Goal: Information Seeking & Learning: Learn about a topic

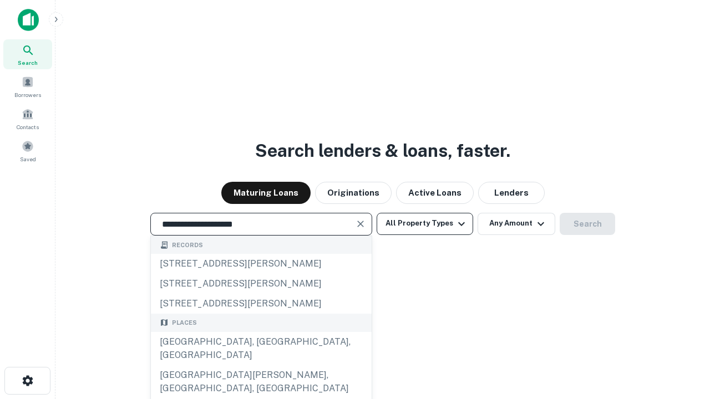
click at [261, 365] on div "Santa Monica, CA, USA" at bounding box center [261, 348] width 221 height 33
click at [425, 223] on button "All Property Types" at bounding box center [424, 224] width 96 height 22
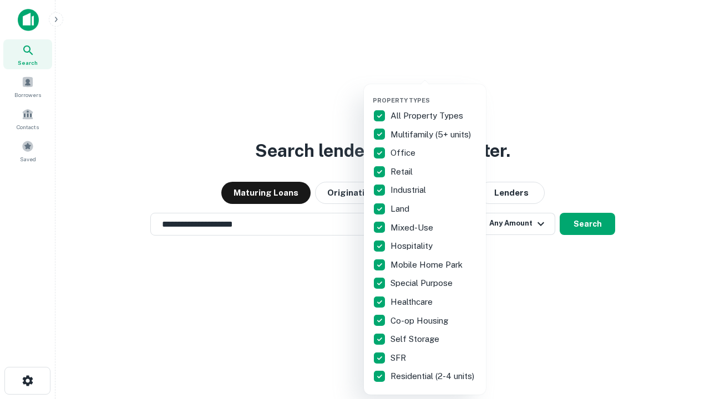
type input "**********"
click at [434, 93] on button "button" at bounding box center [434, 93] width 122 height 1
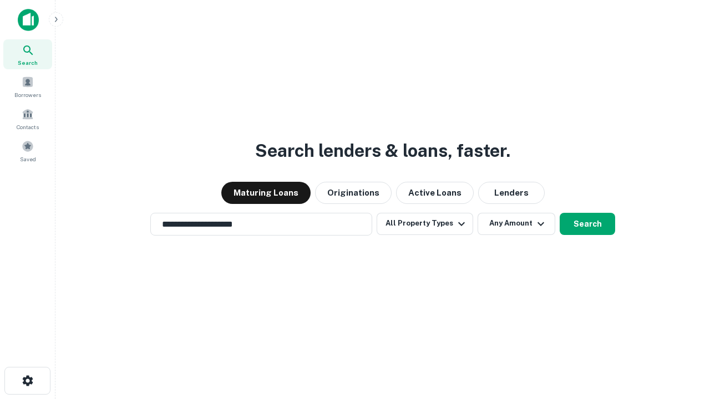
scroll to position [17, 0]
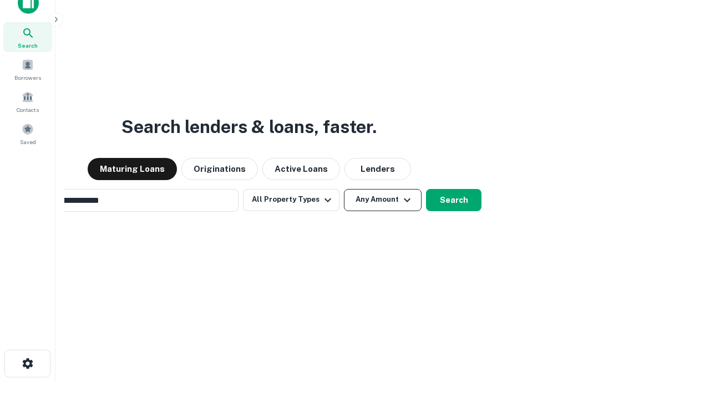
click at [344, 189] on button "Any Amount" at bounding box center [383, 200] width 78 height 22
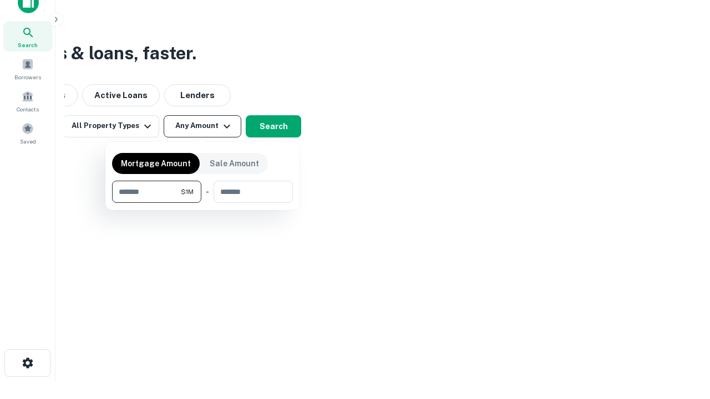
type input "*******"
click at [202, 203] on button "button" at bounding box center [202, 203] width 181 height 1
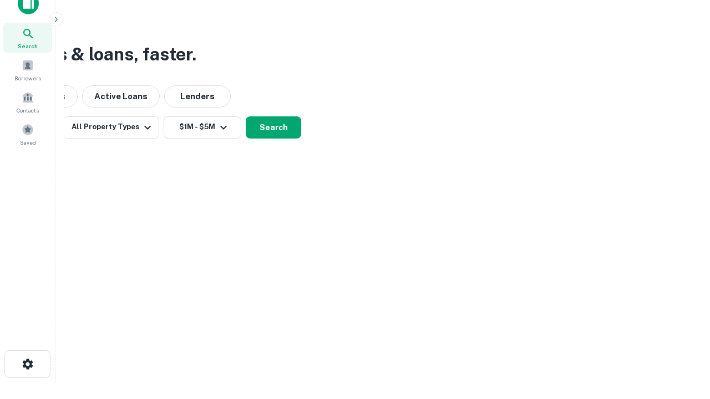
scroll to position [7, 205]
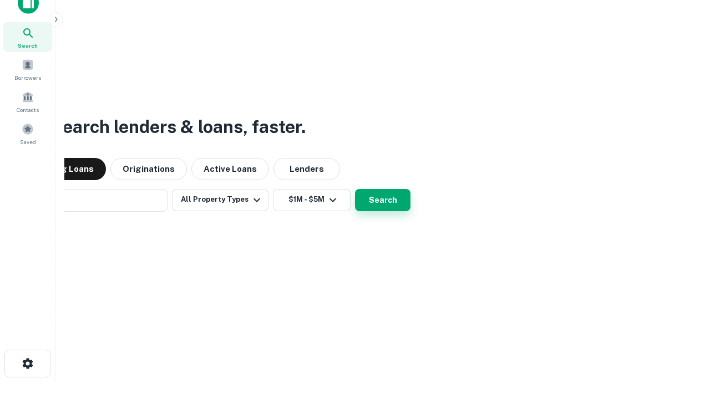
click at [355, 189] on button "Search" at bounding box center [382, 200] width 55 height 22
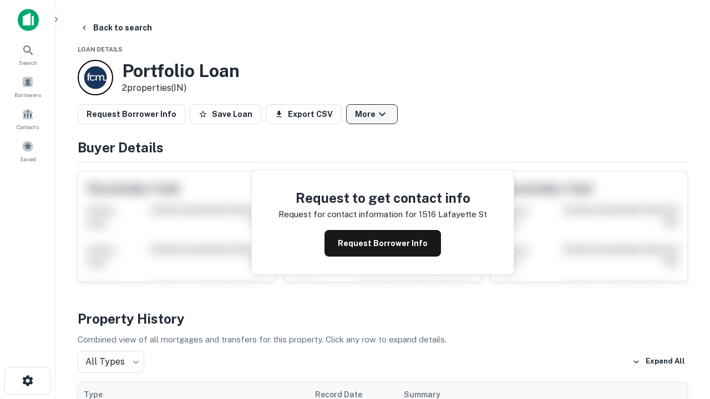
click at [371, 114] on button "More" at bounding box center [372, 114] width 52 height 20
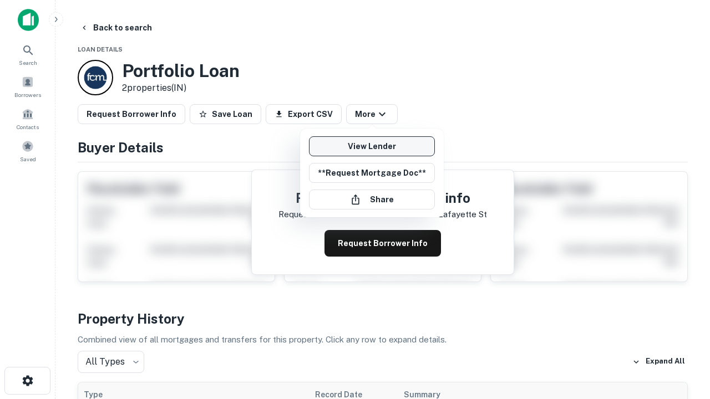
click at [371, 146] on link "View Lender" at bounding box center [372, 146] width 126 height 20
